Goal: Information Seeking & Learning: Check status

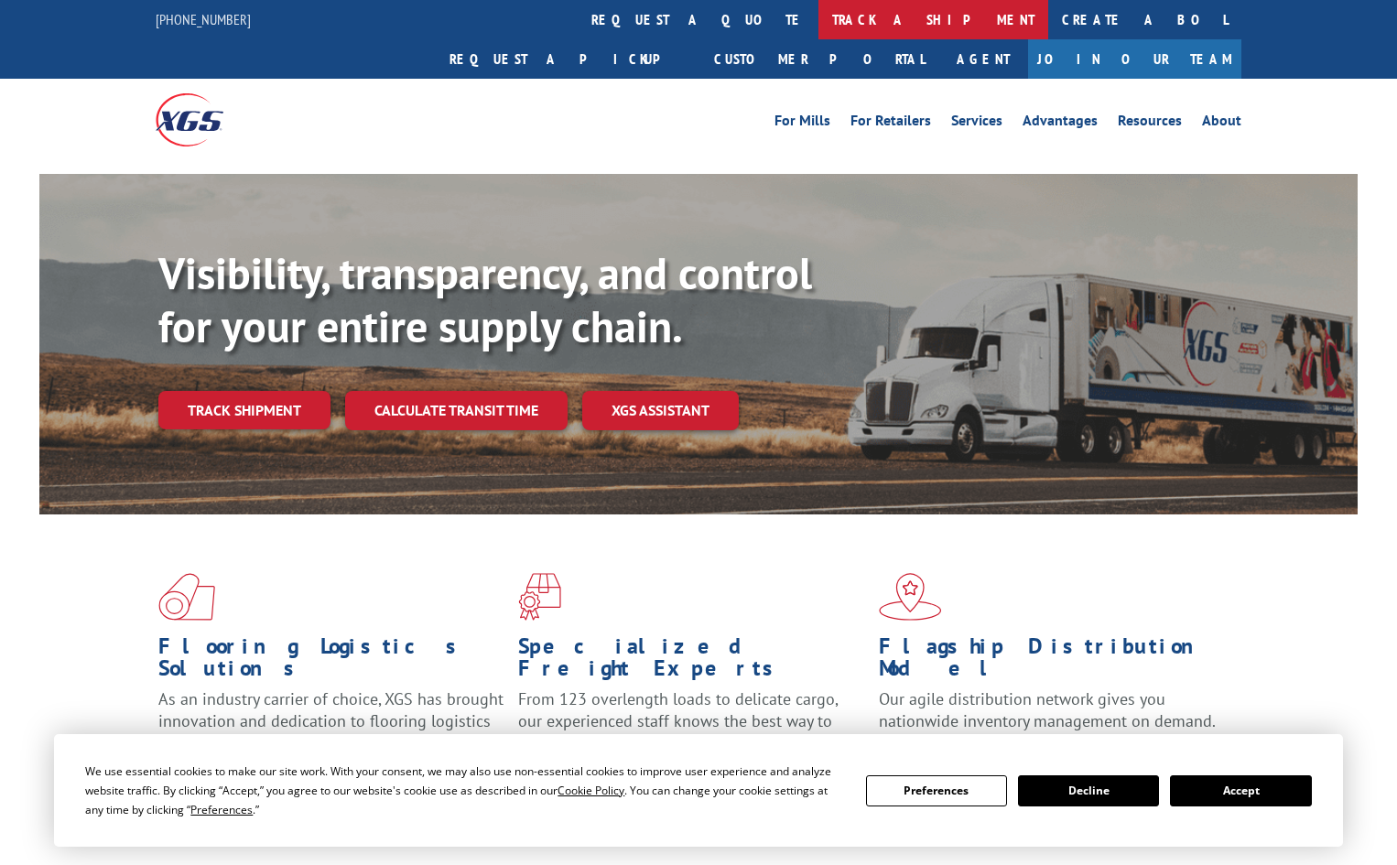
click at [819, 17] on link "track a shipment" at bounding box center [934, 19] width 230 height 39
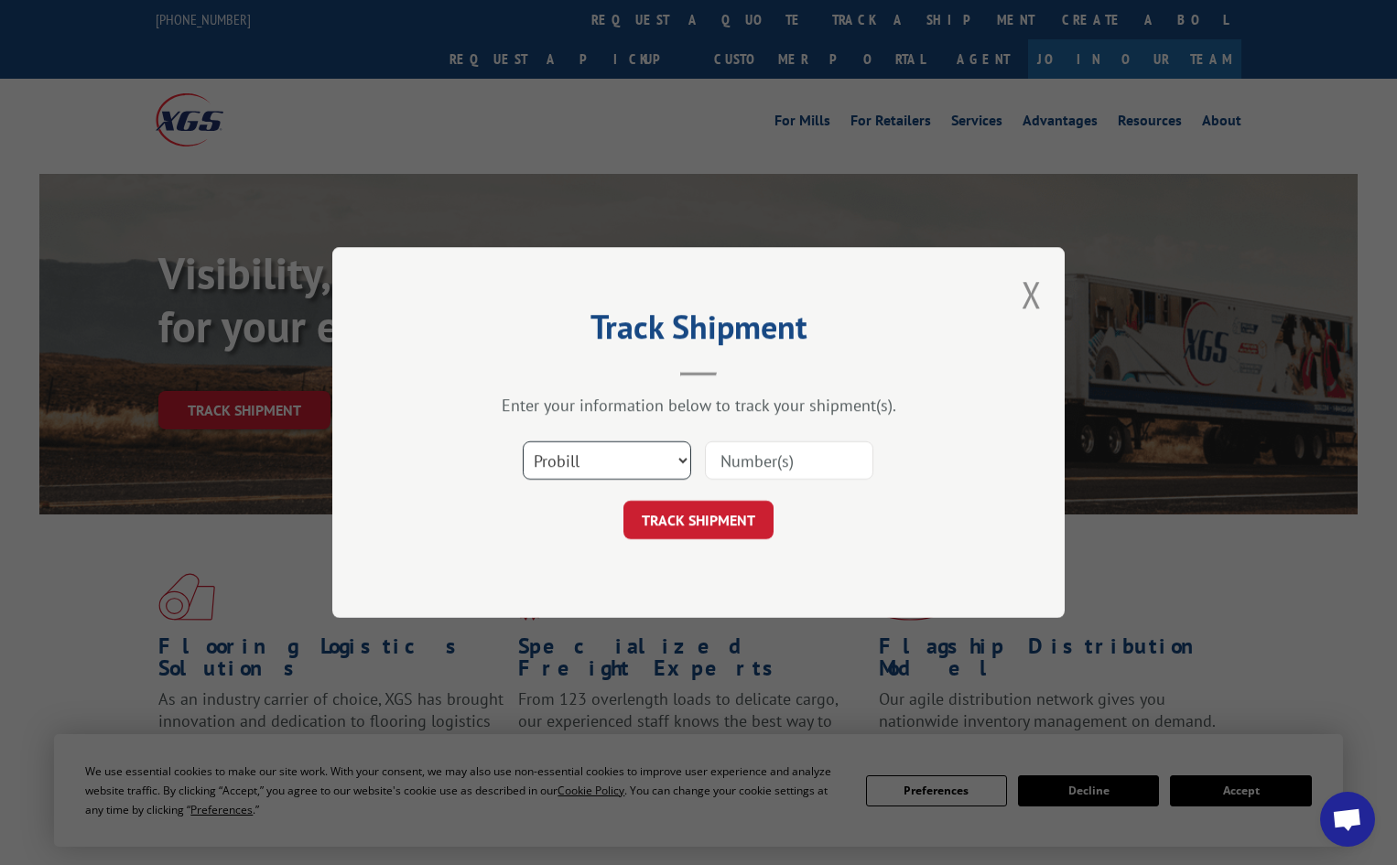
click at [611, 475] on select "Select category... Probill BOL PO" at bounding box center [607, 460] width 168 height 38
select select "po"
click at [523, 441] on select "Select category... Probill BOL PO" at bounding box center [607, 460] width 168 height 38
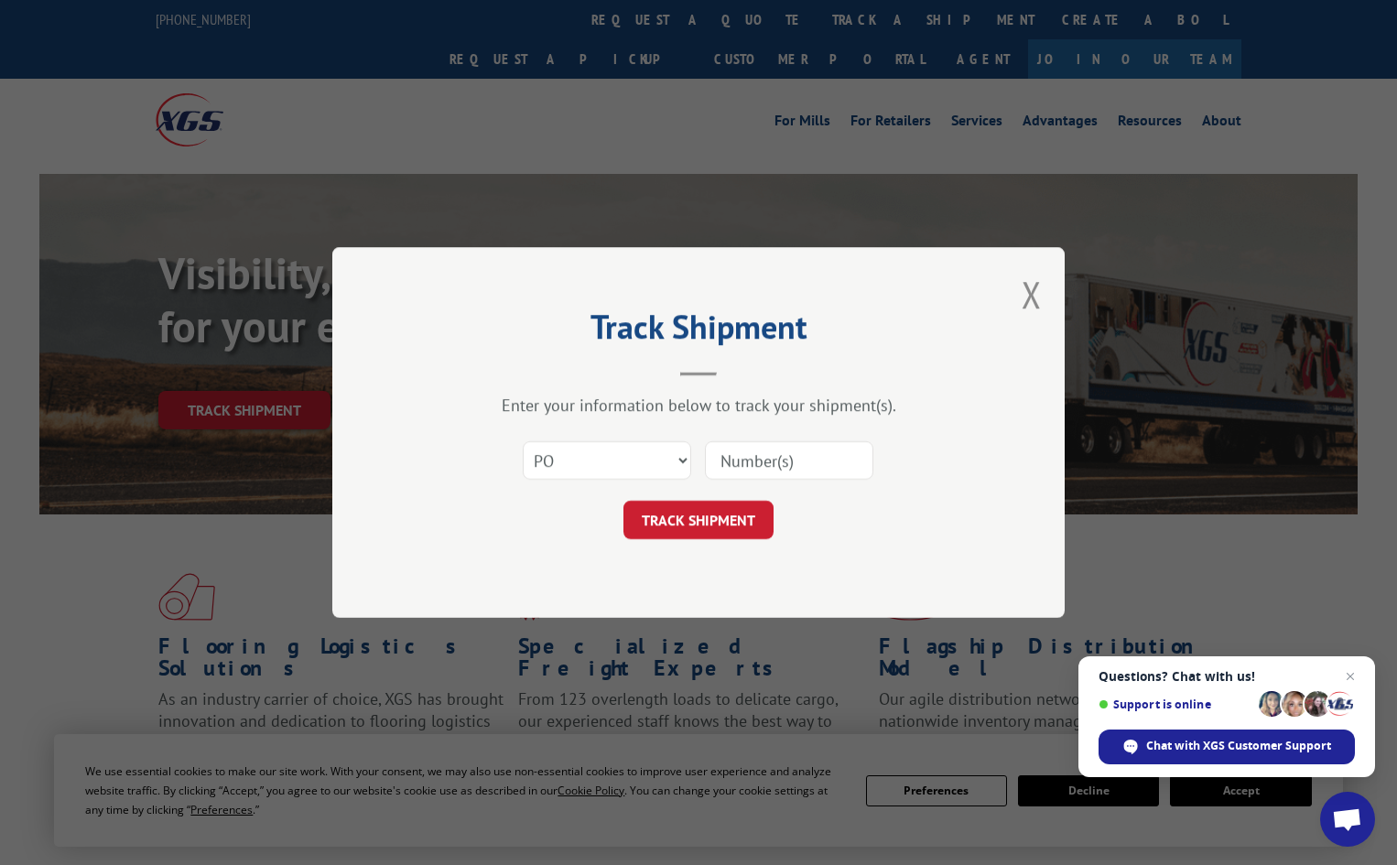
paste input "14532236"
type input "14532236"
click at [726, 535] on button "TRACK SHIPMENT" at bounding box center [698, 520] width 150 height 38
